Goal: Navigation & Orientation: Find specific page/section

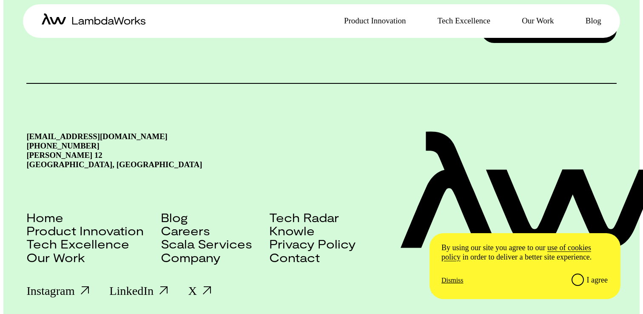
scroll to position [1917, 0]
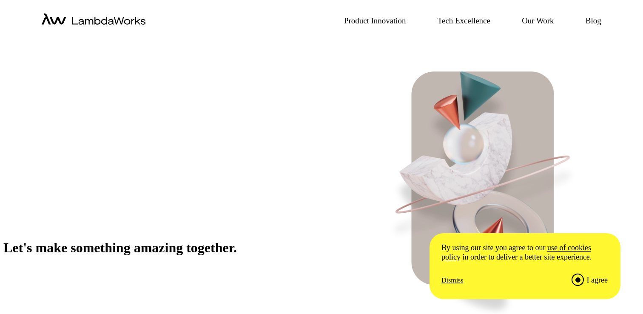
click at [574, 277] on input "I agree" at bounding box center [577, 279] width 11 height 11
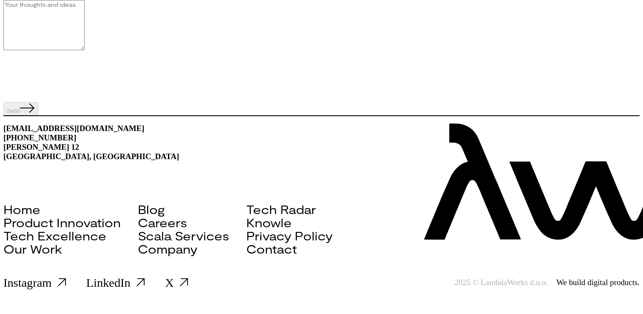
scroll to position [678, 0]
click at [62, 252] on link "Our Work" at bounding box center [32, 248] width 59 height 13
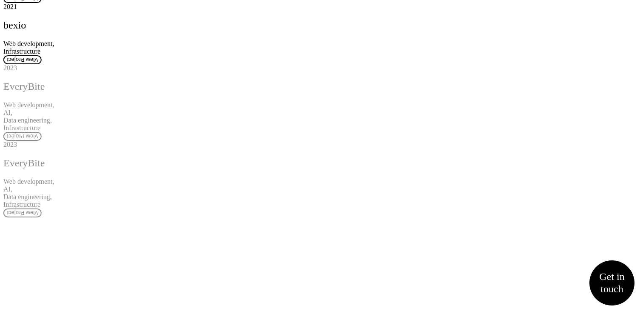
scroll to position [428, 0]
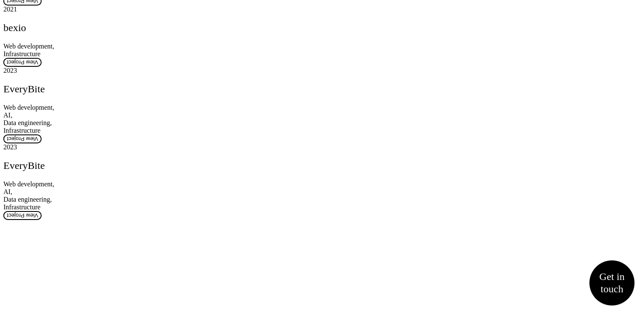
click at [38, 4] on span "View Project" at bounding box center [22, 1] width 31 height 6
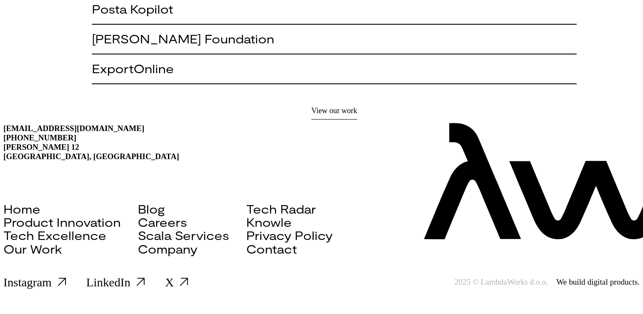
scroll to position [1000, 0]
